Goal: Information Seeking & Learning: Learn about a topic

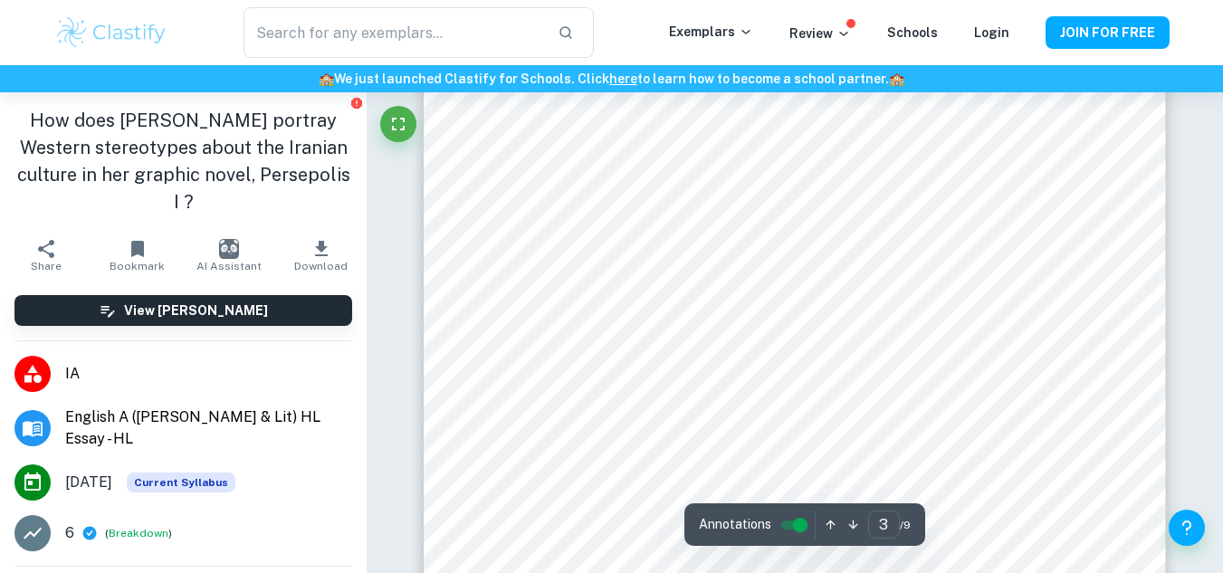
scroll to position [2272, 0]
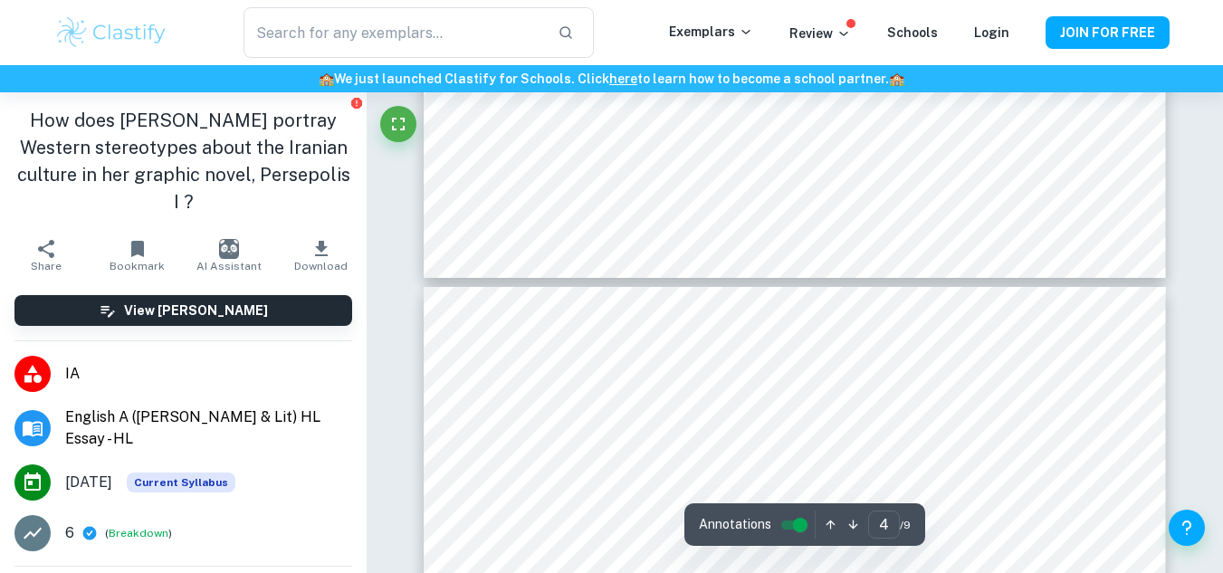
type input "5"
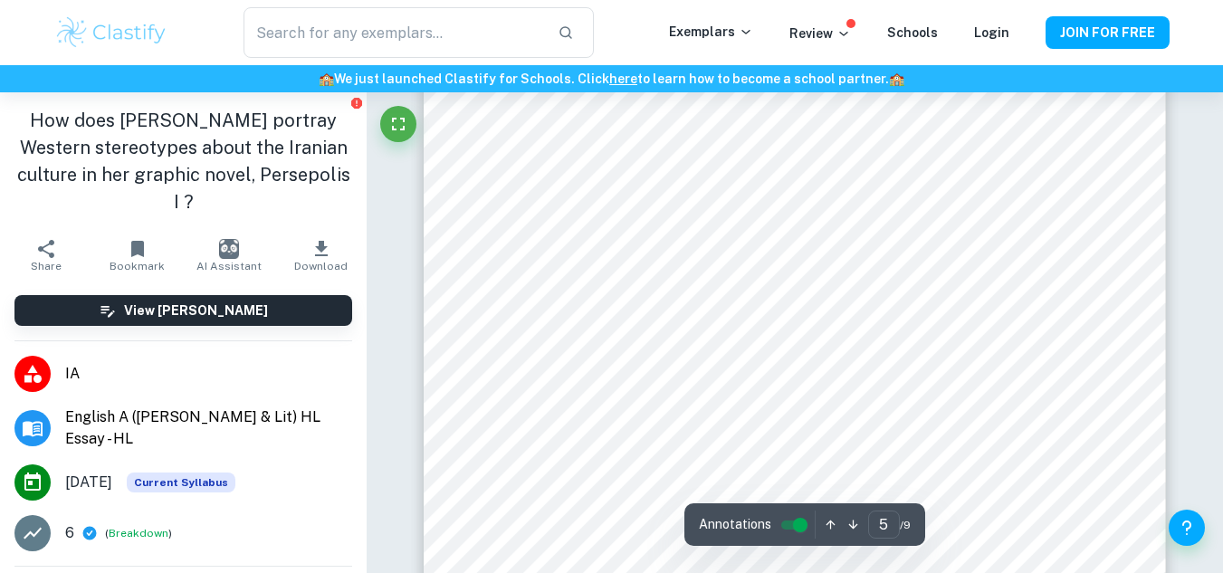
scroll to position [4359, 0]
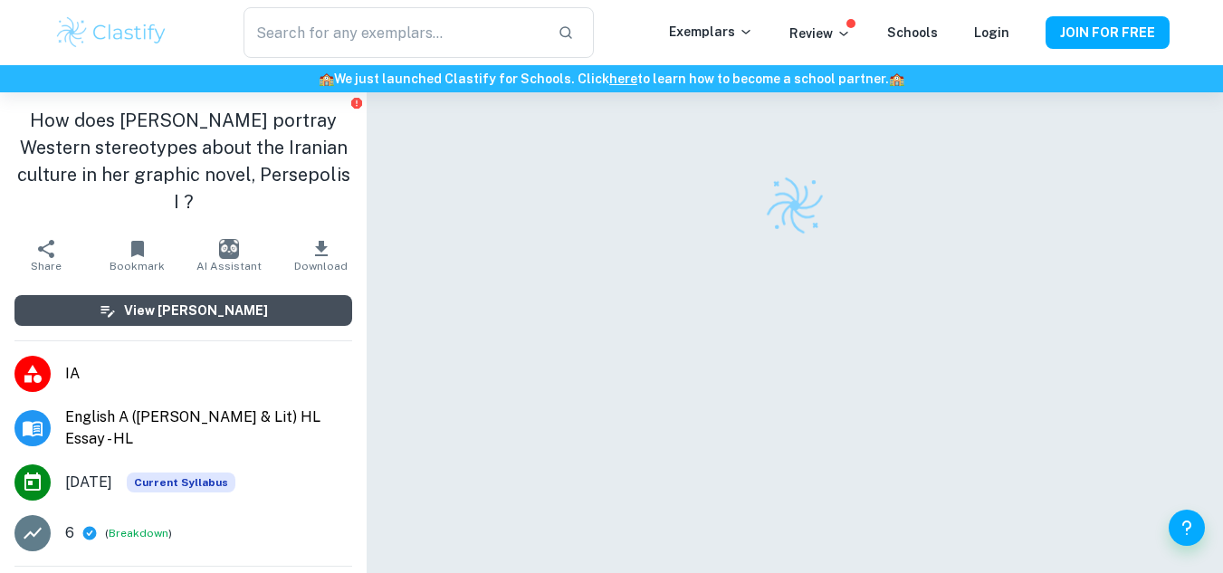
scroll to position [92, 0]
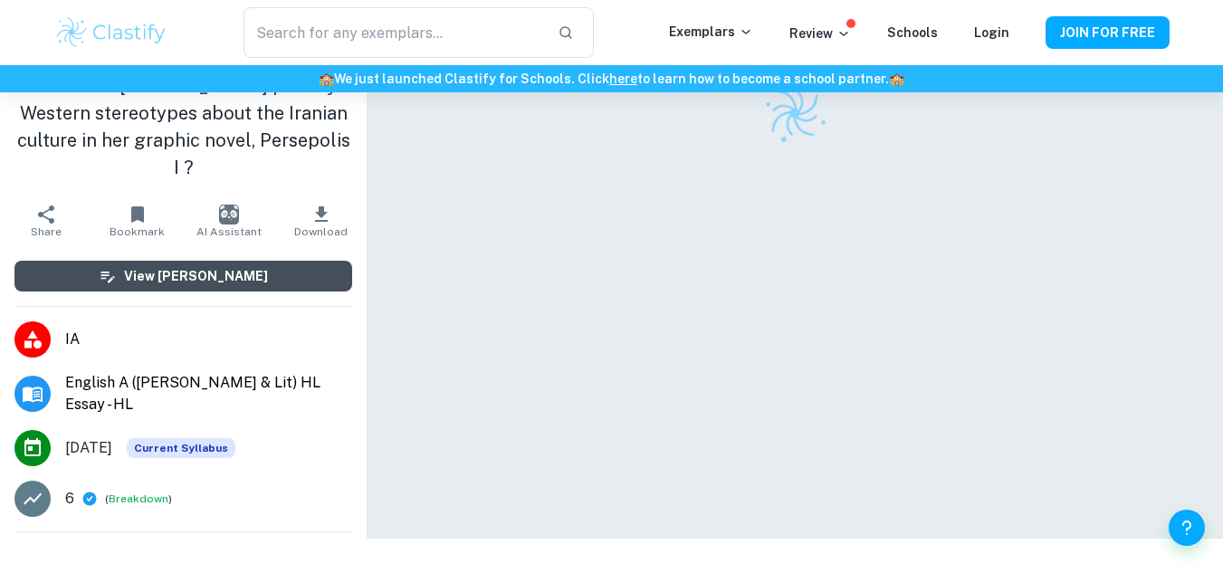
click at [273, 276] on button "View [PERSON_NAME]" at bounding box center [183, 276] width 338 height 31
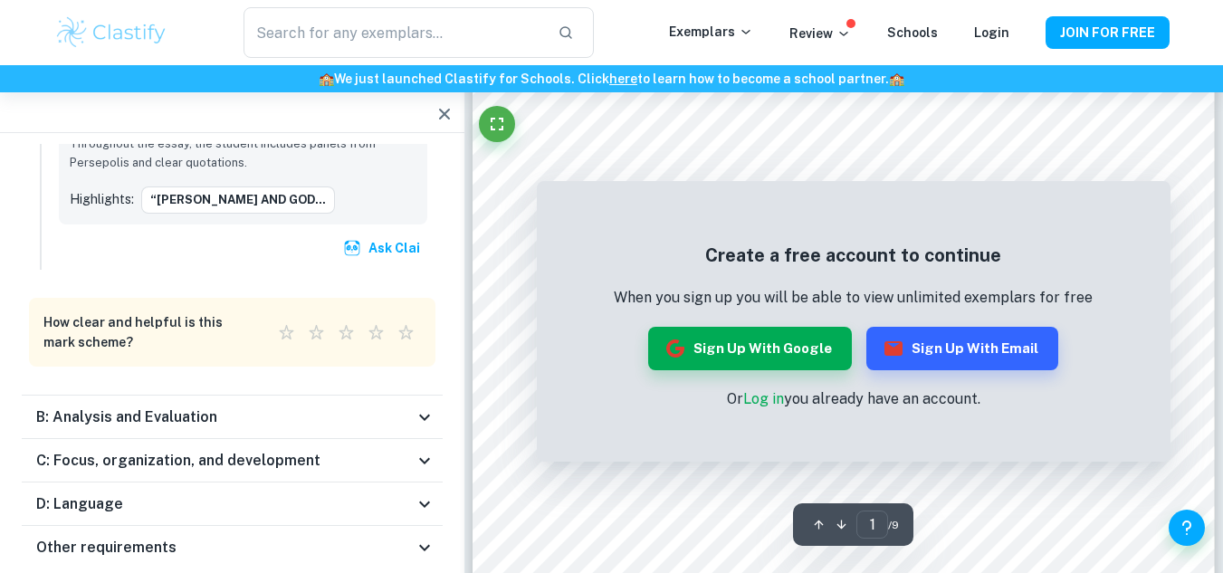
scroll to position [257, 0]
click at [421, 407] on icon at bounding box center [425, 418] width 22 height 22
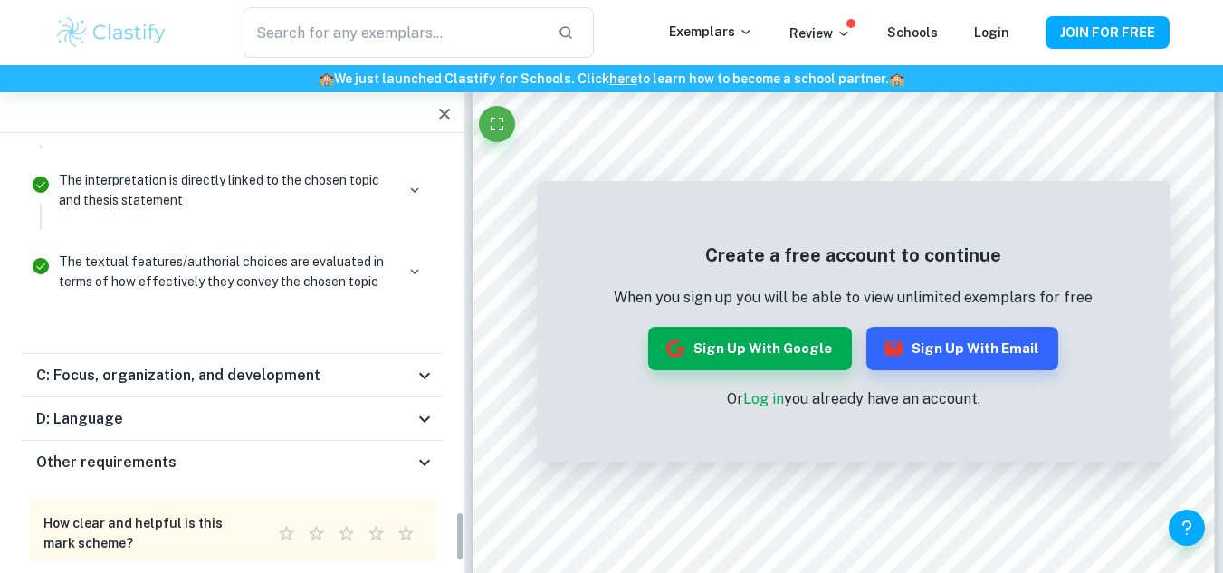
scroll to position [3037, 0]
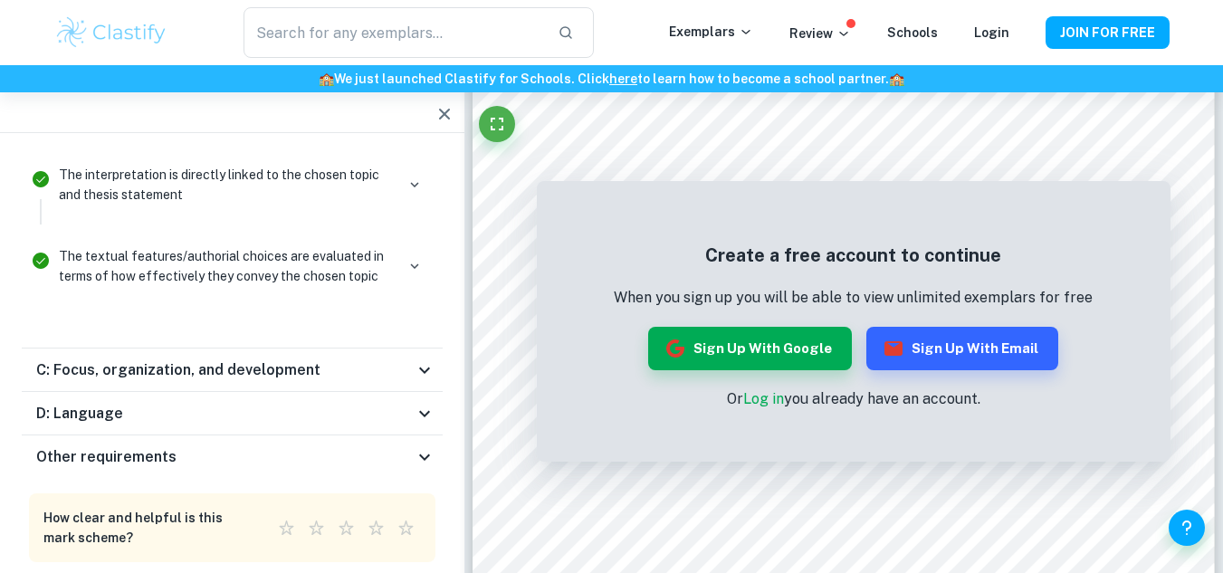
click at [411, 359] on div "C: Focus, organization, and development" at bounding box center [225, 370] width 378 height 22
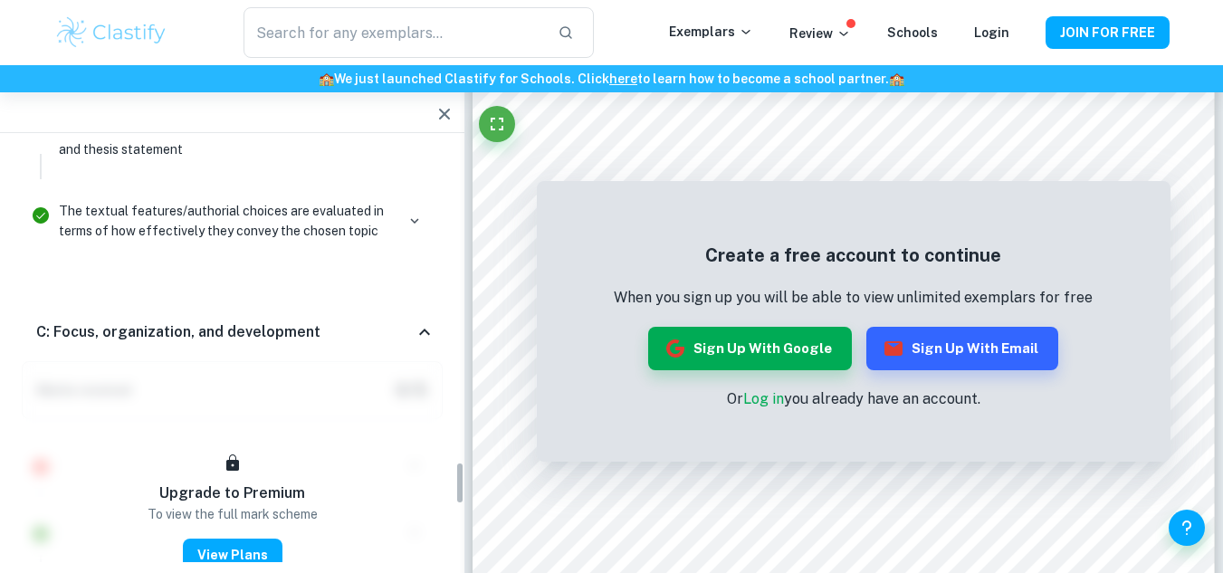
scroll to position [3079, 0]
